Goal: Information Seeking & Learning: Learn about a topic

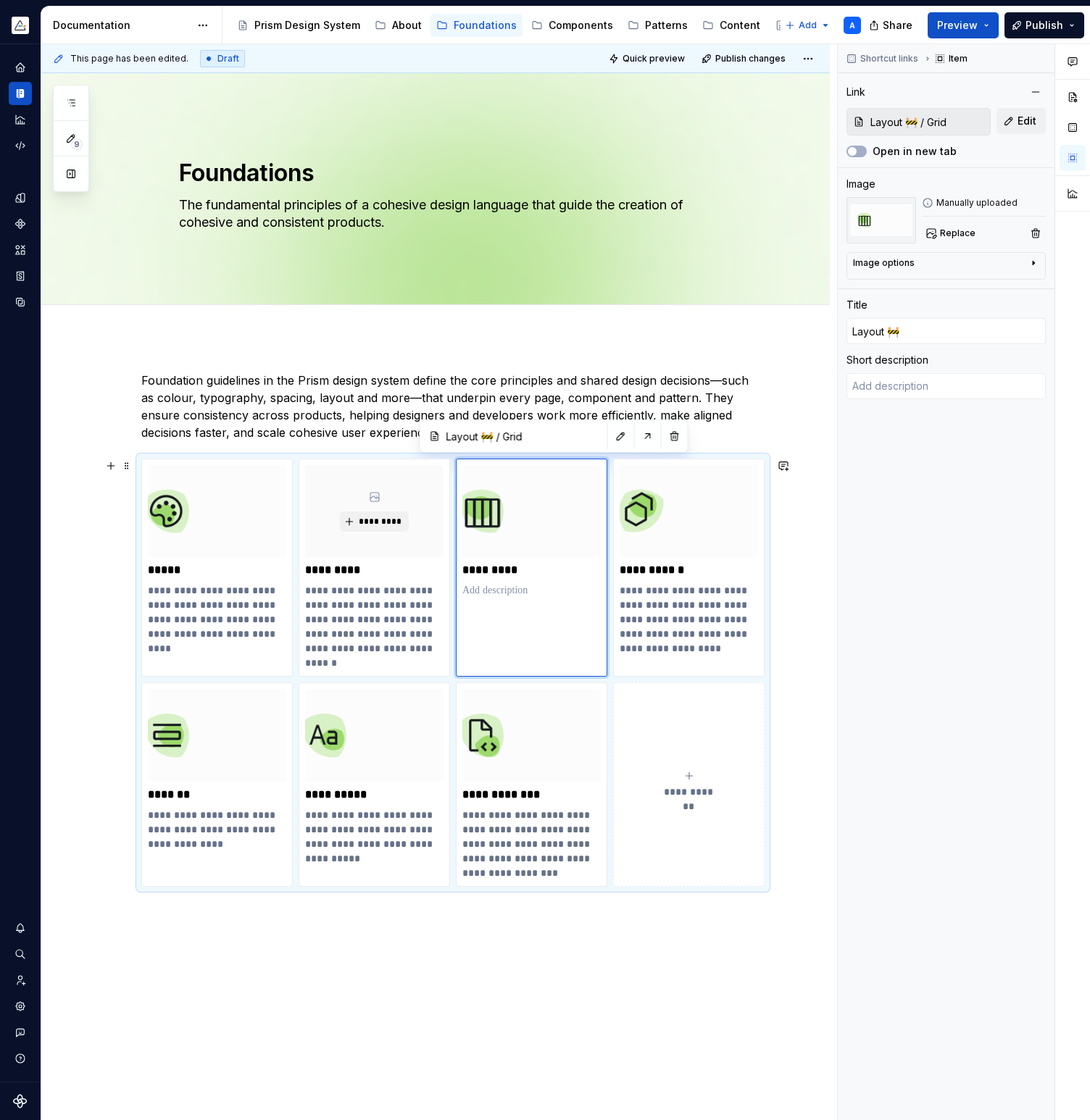
click at [820, 485] on div "**********" at bounding box center [435, 805] width 788 height 938
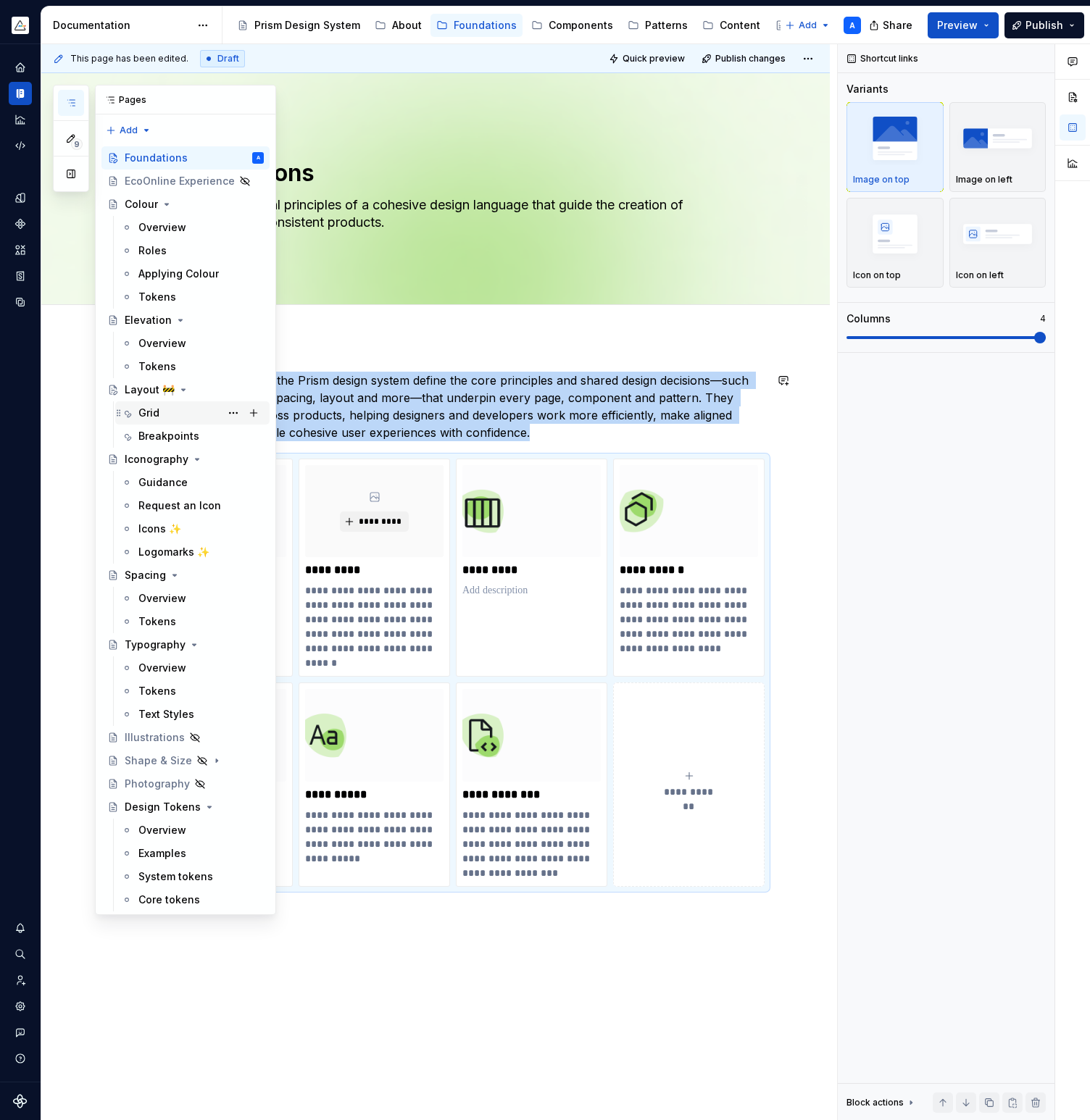
click at [190, 407] on div "Grid" at bounding box center [201, 412] width 125 height 20
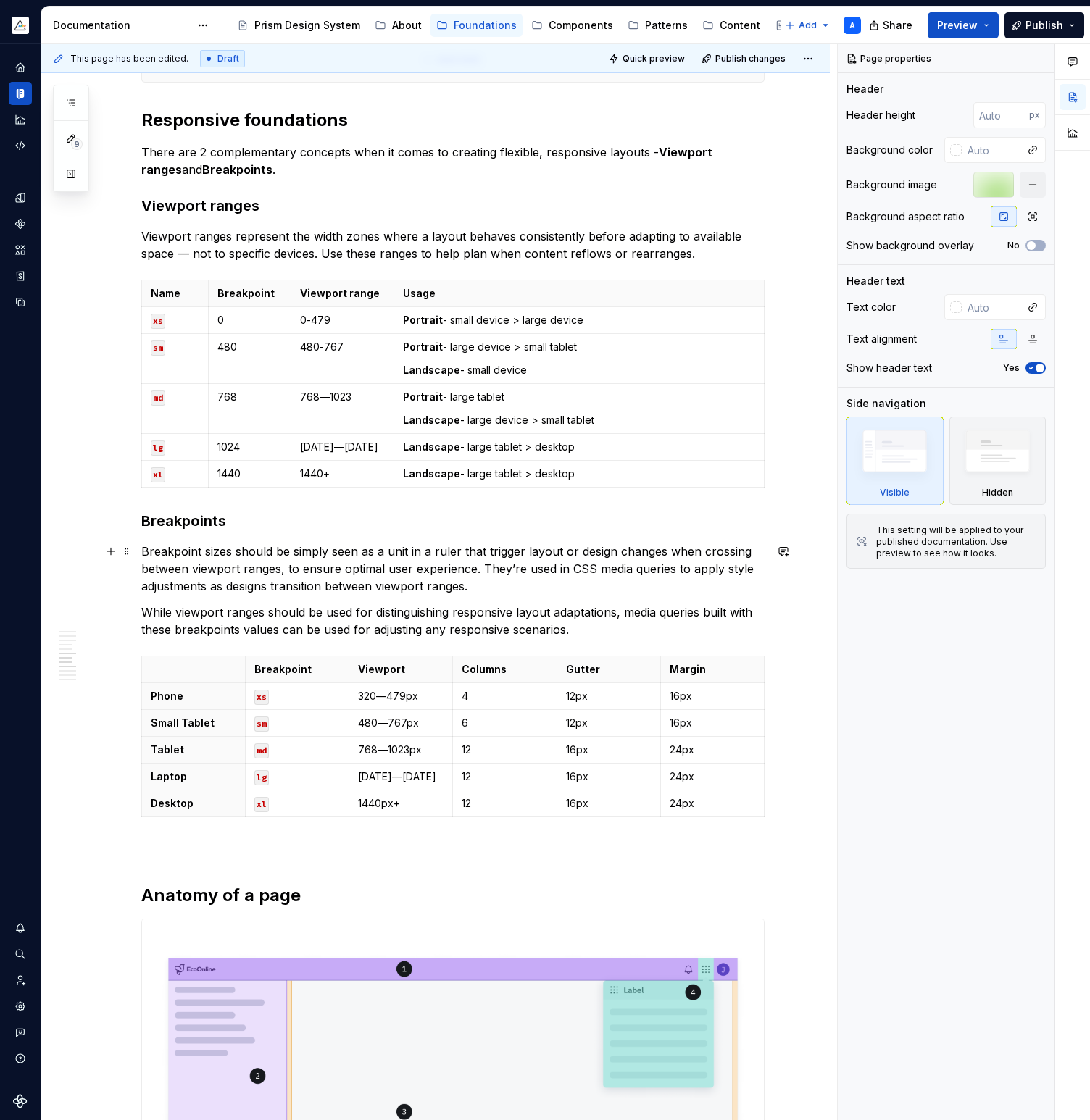
scroll to position [1630, 0]
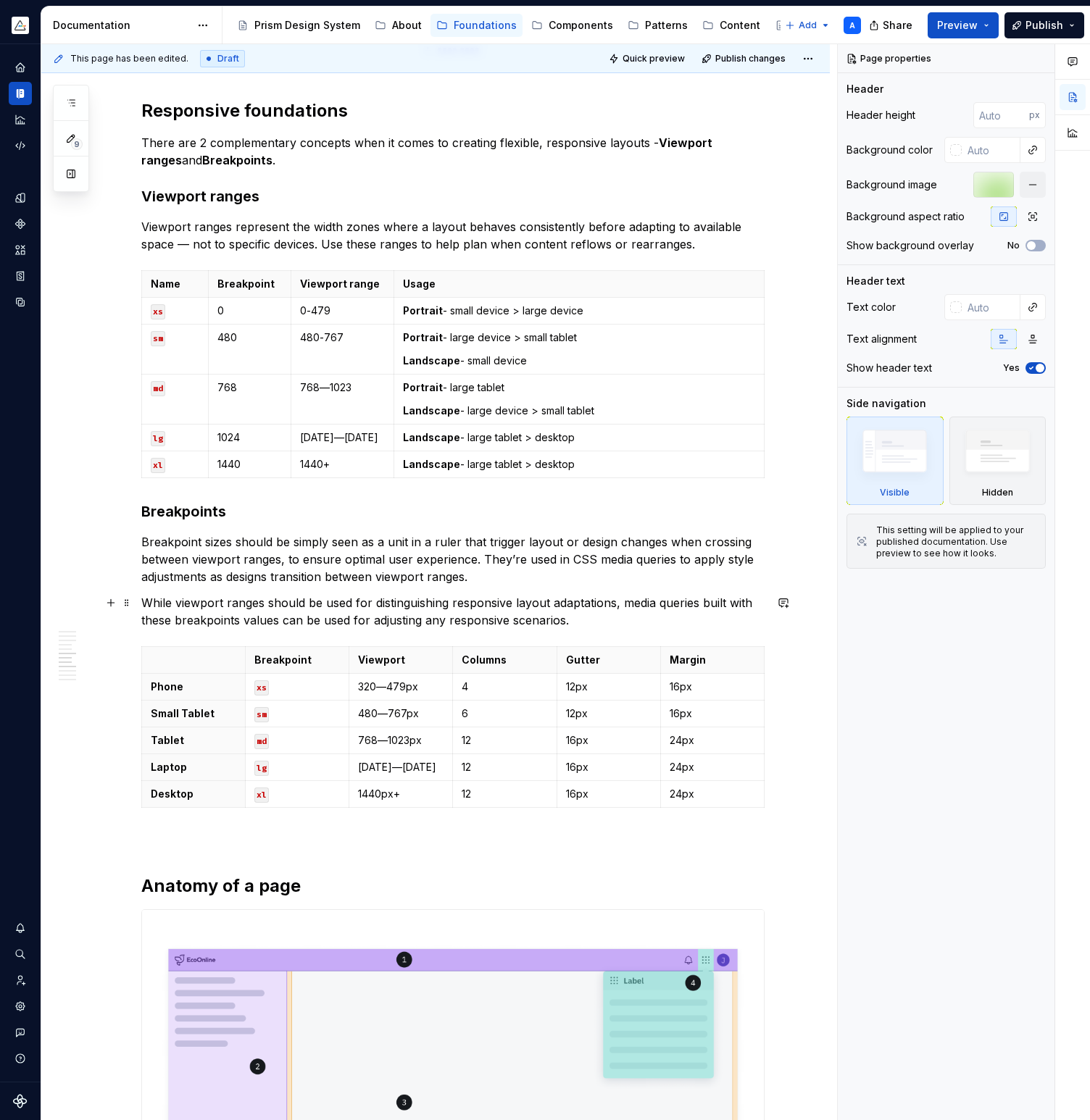
type textarea "*"
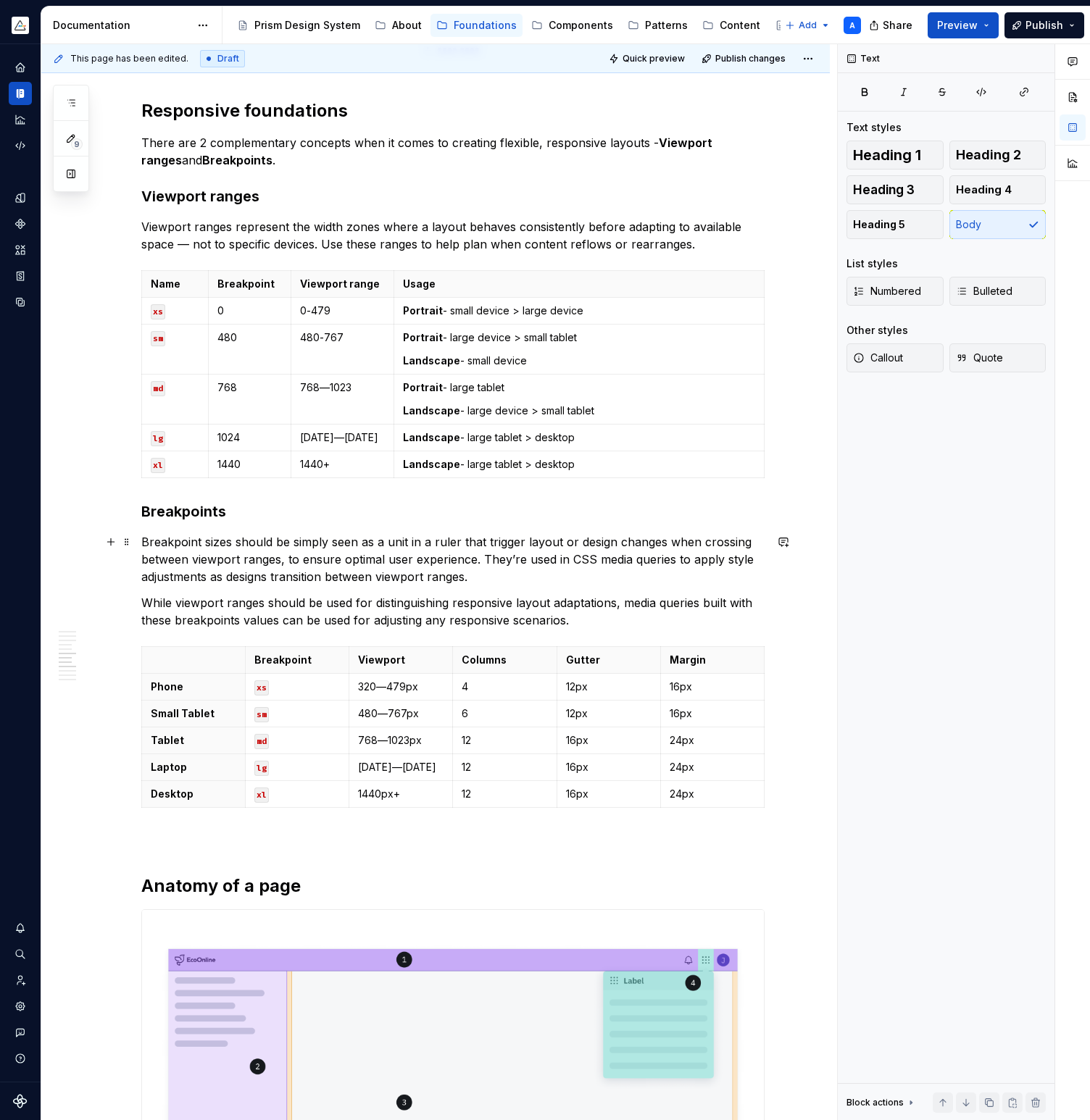
click at [283, 542] on p "Breakpoint sizes should be simply seen as a unit in a ruler that trigger layout…" at bounding box center [453, 559] width 623 height 52
click at [525, 541] on p "Breakpoint sizes should simply be seen as a unit in a ruler that trigger layout…" at bounding box center [453, 559] width 623 height 52
click at [739, 662] on p "Margin" at bounding box center [712, 660] width 85 height 14
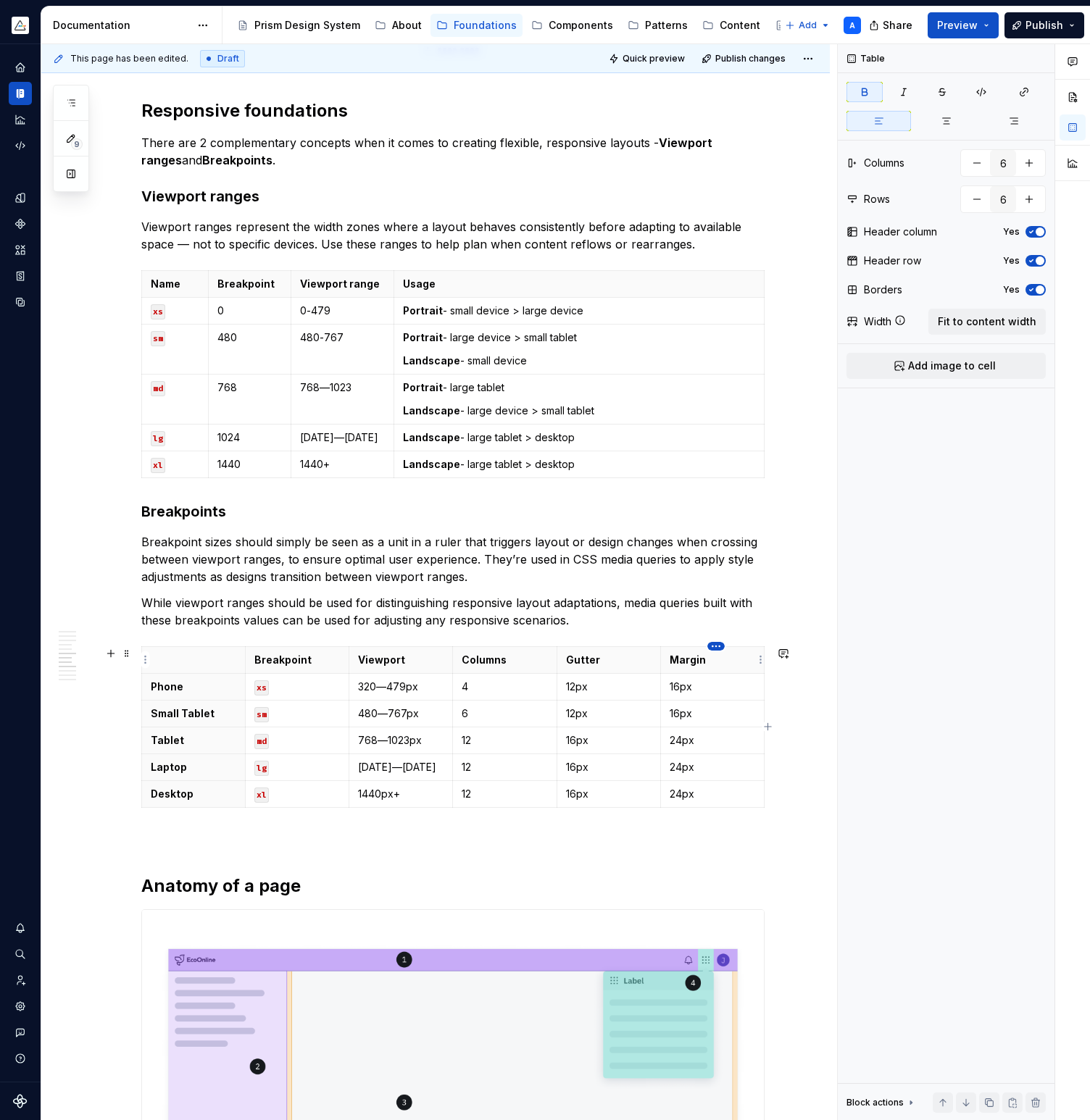
click at [716, 648] on html "Prism A Design system data Documentation Accessibility guide for tree Page tree…" at bounding box center [545, 560] width 1090 height 1120
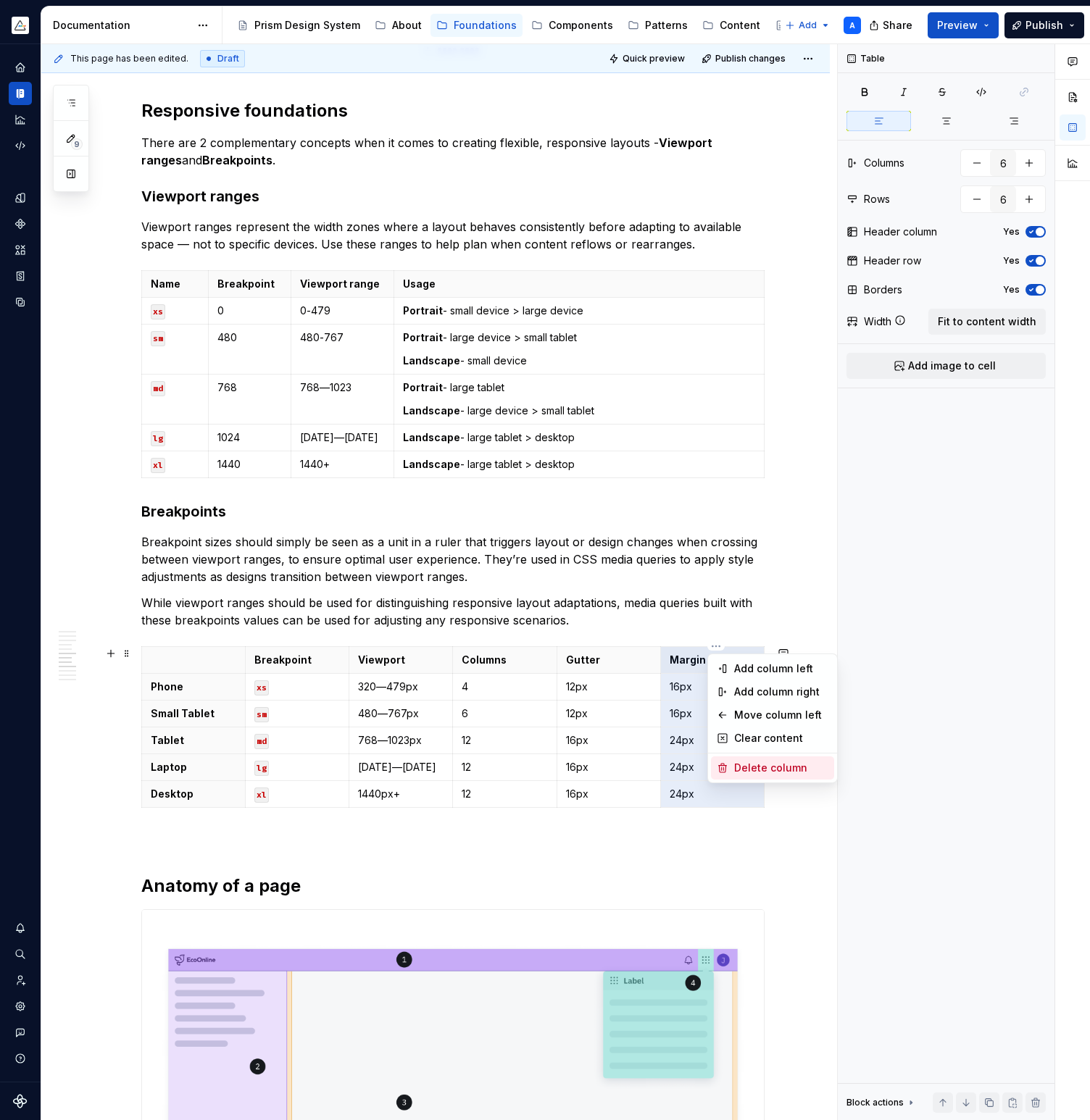
click at [753, 765] on div "Delete column" at bounding box center [781, 768] width 94 height 14
type input "5"
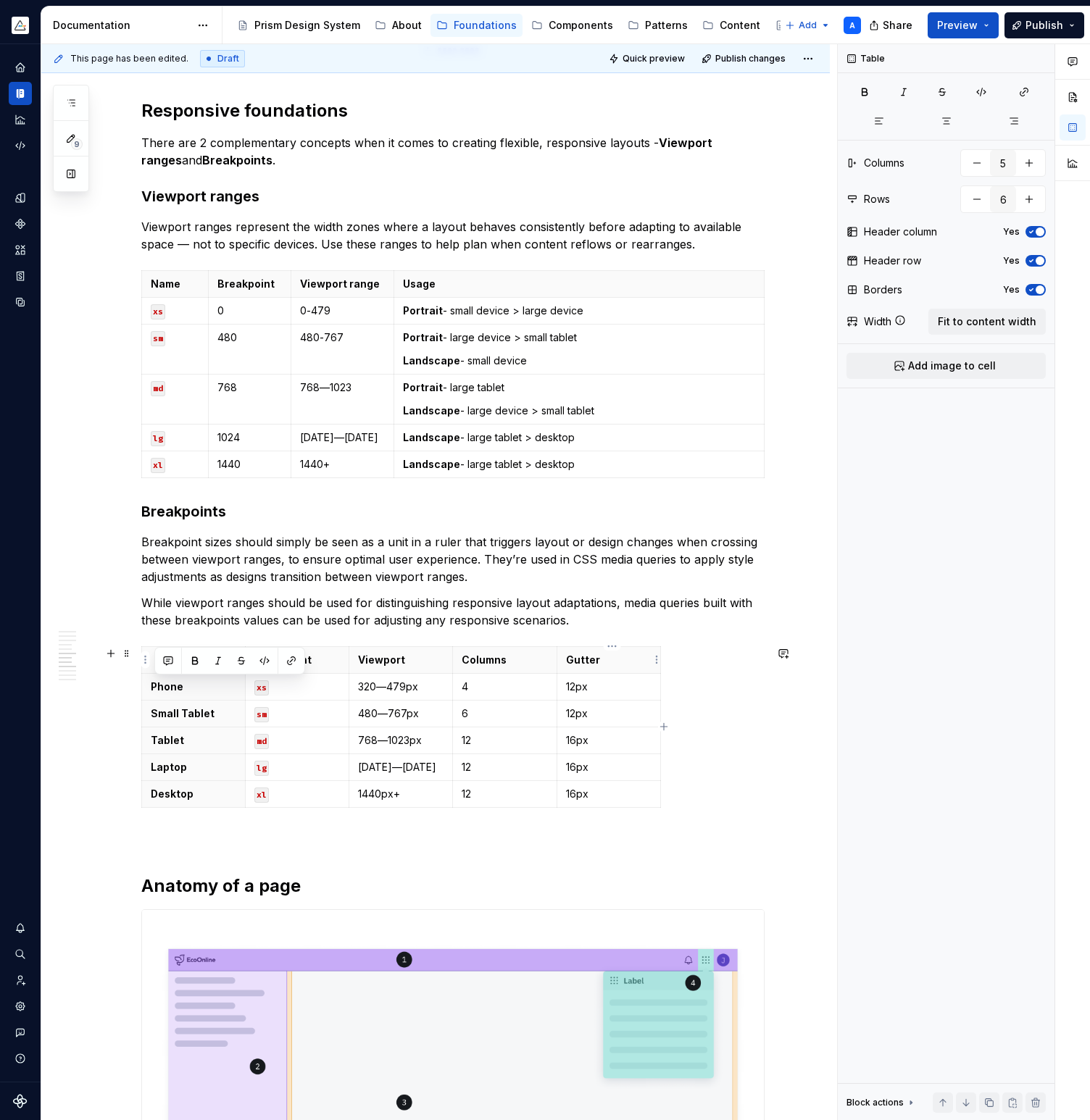
click at [625, 661] on p "Gutter" at bounding box center [608, 660] width 85 height 14
type textarea "*"
